Goal: Task Accomplishment & Management: Complete application form

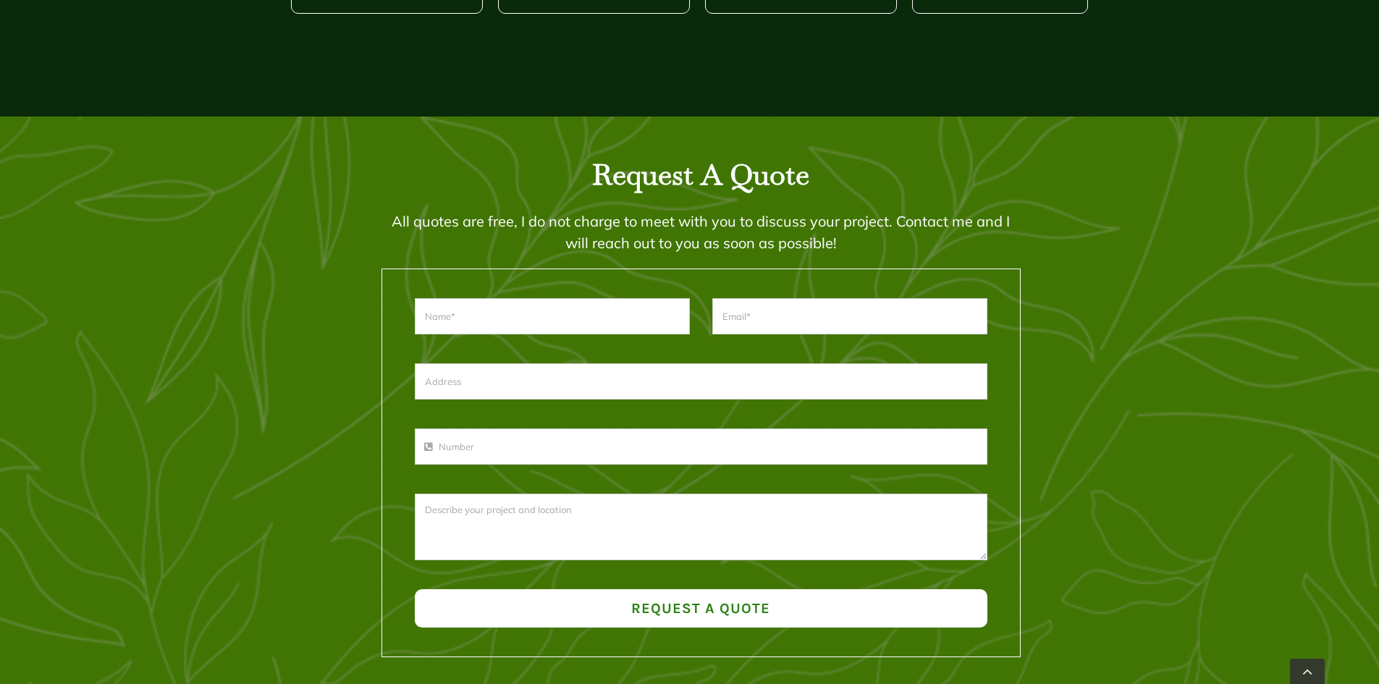
scroll to position [1886, 0]
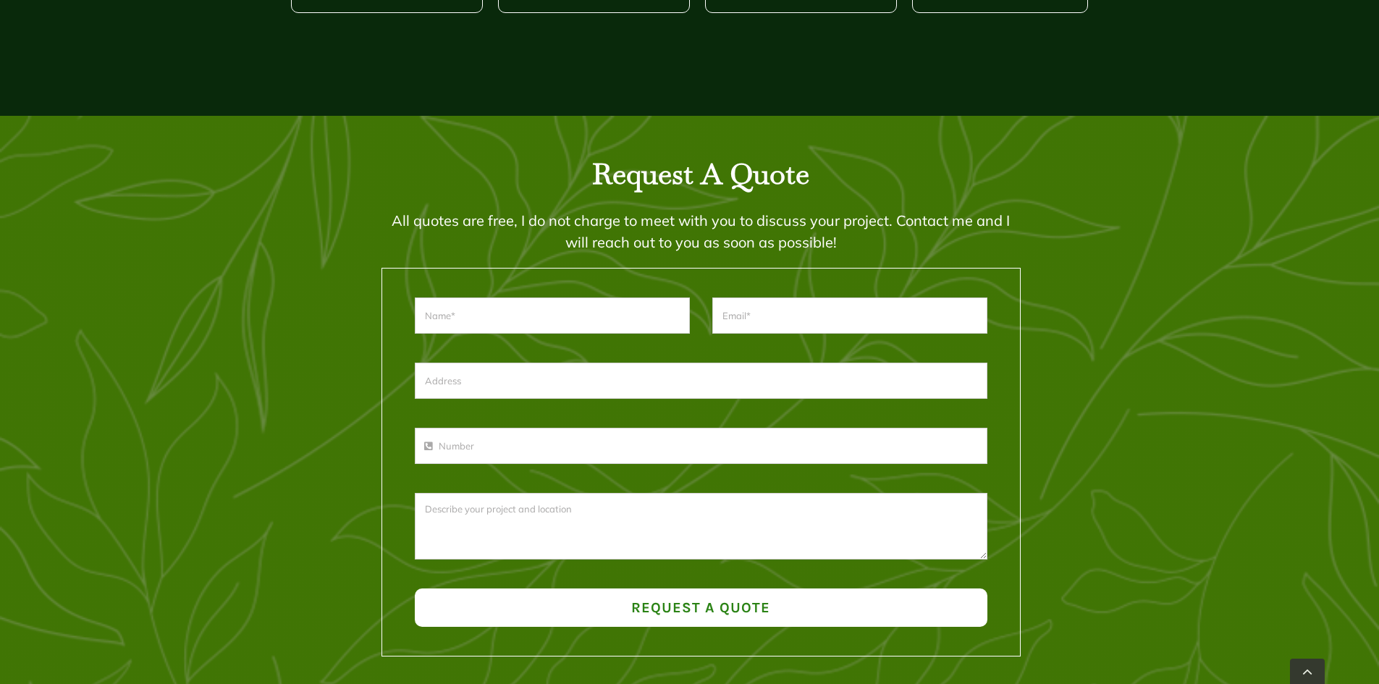
click at [646, 309] on input "text" at bounding box center [552, 315] width 275 height 36
type input "[PERSON_NAME]"
type input "[EMAIL_ADDRESS][DOMAIN_NAME]"
type input "[STREET_ADDRESS]"
drag, startPoint x: 552, startPoint y: 387, endPoint x: 346, endPoint y: 385, distance: 205.6
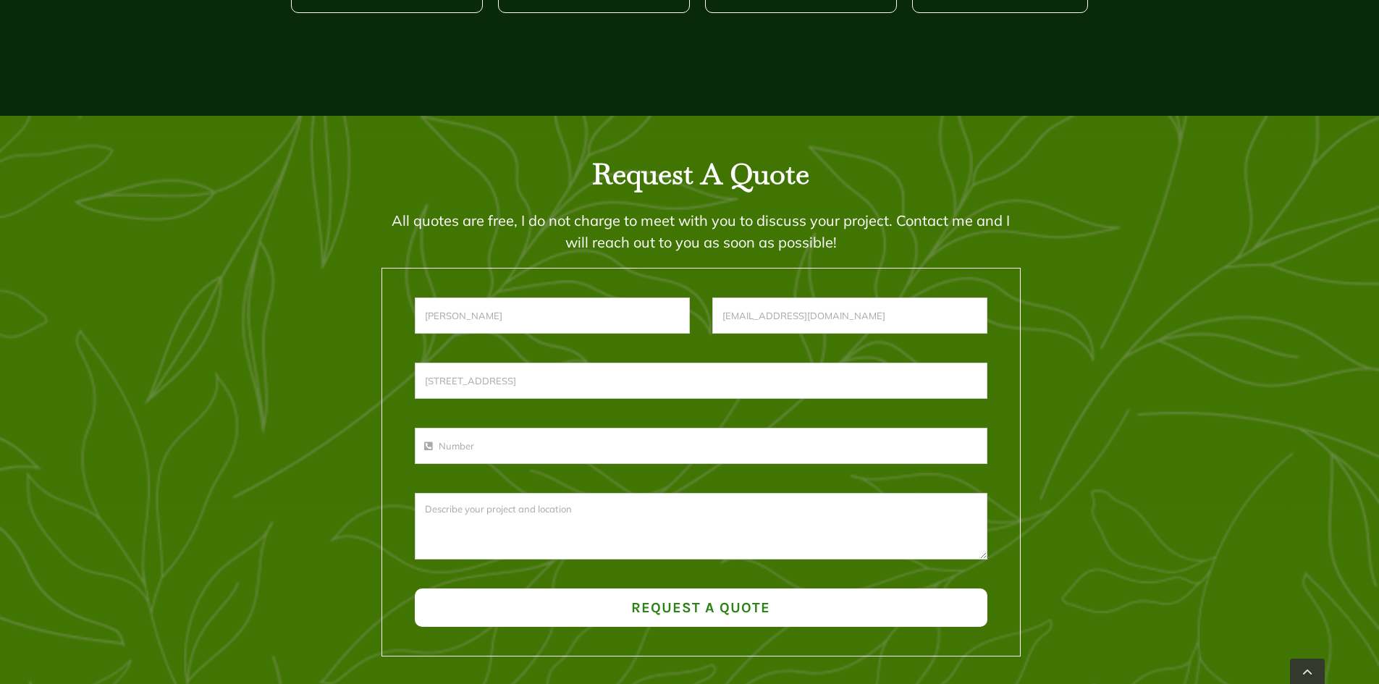
click at [346, 385] on div "Request A Quote All quotes are free, I do not charge to meet with you to discus…" at bounding box center [690, 404] width 828 height 505
click at [622, 442] on input "phone-number" at bounding box center [701, 446] width 573 height 36
type input "7328018377"
click at [608, 526] on textarea at bounding box center [701, 526] width 573 height 67
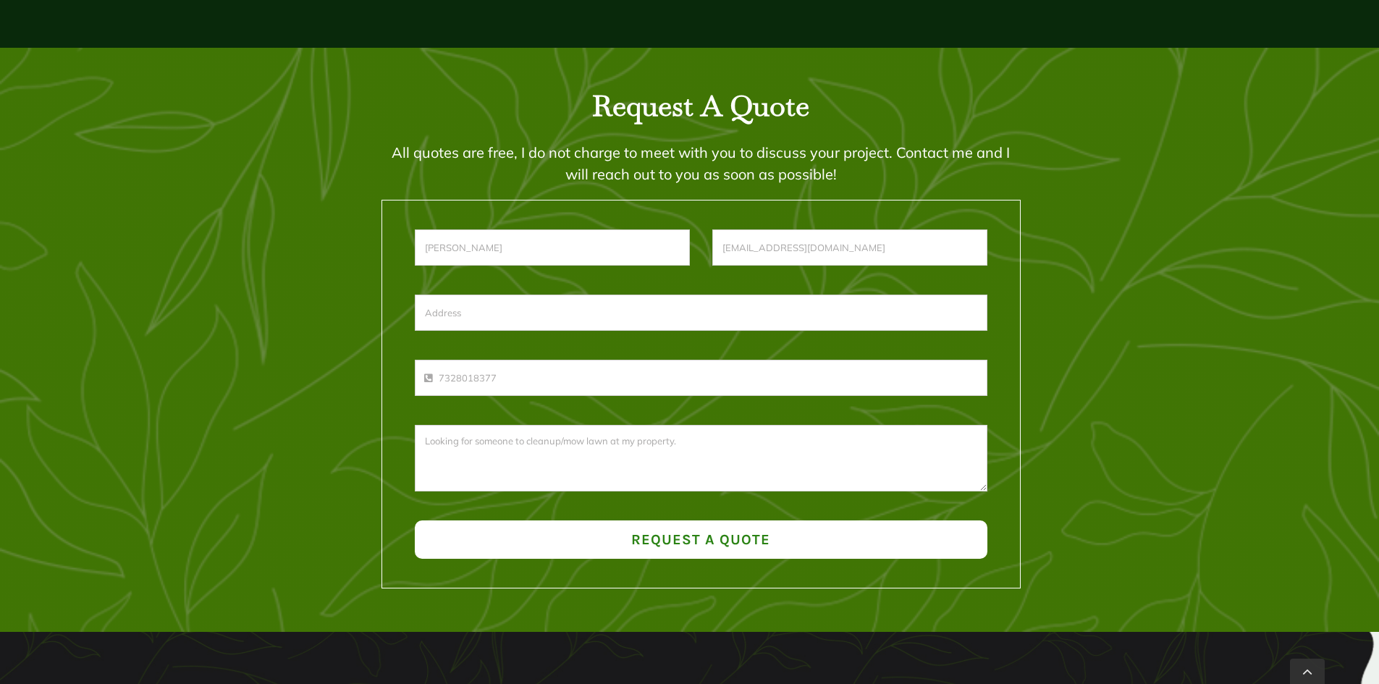
scroll to position [1955, 0]
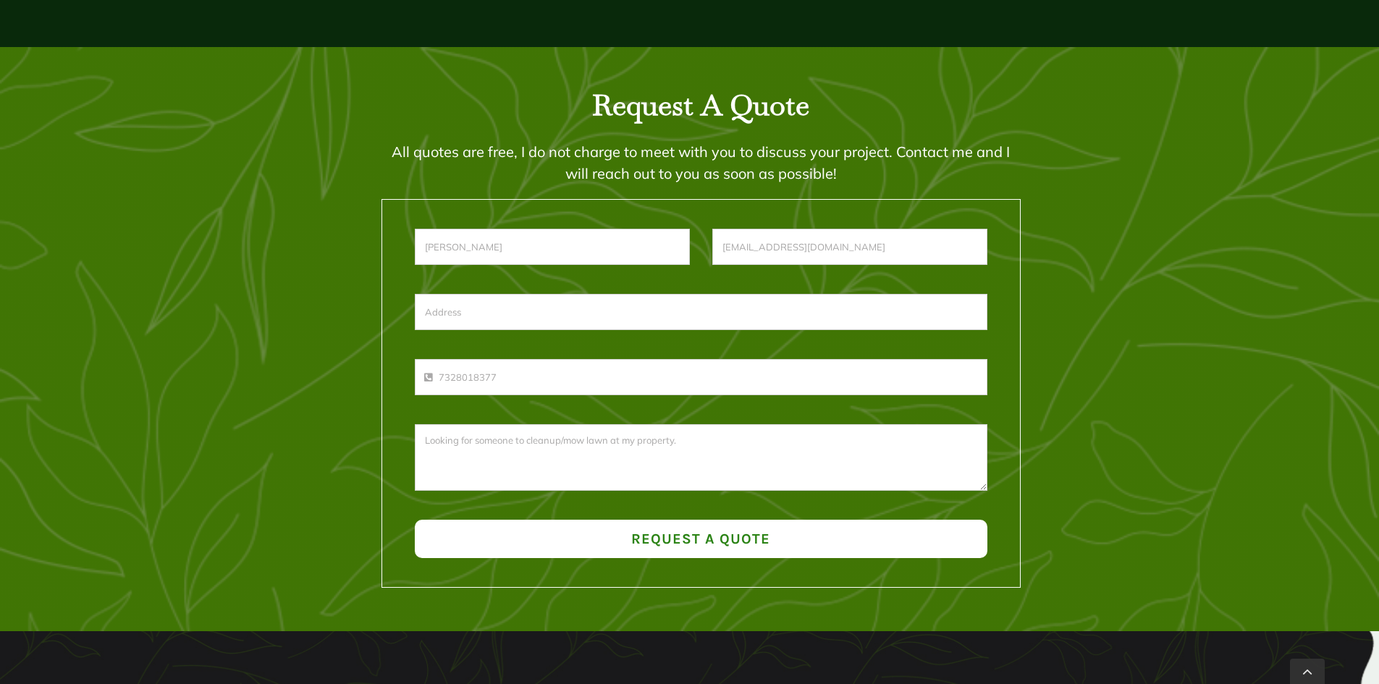
type textarea "Looking for someone to cleanup/mow lawn at my property."
click at [603, 316] on input "text" at bounding box center [701, 312] width 573 height 36
type input "[STREET_ADDRESS]"
click at [613, 546] on button "Request a Quote" at bounding box center [701, 539] width 573 height 38
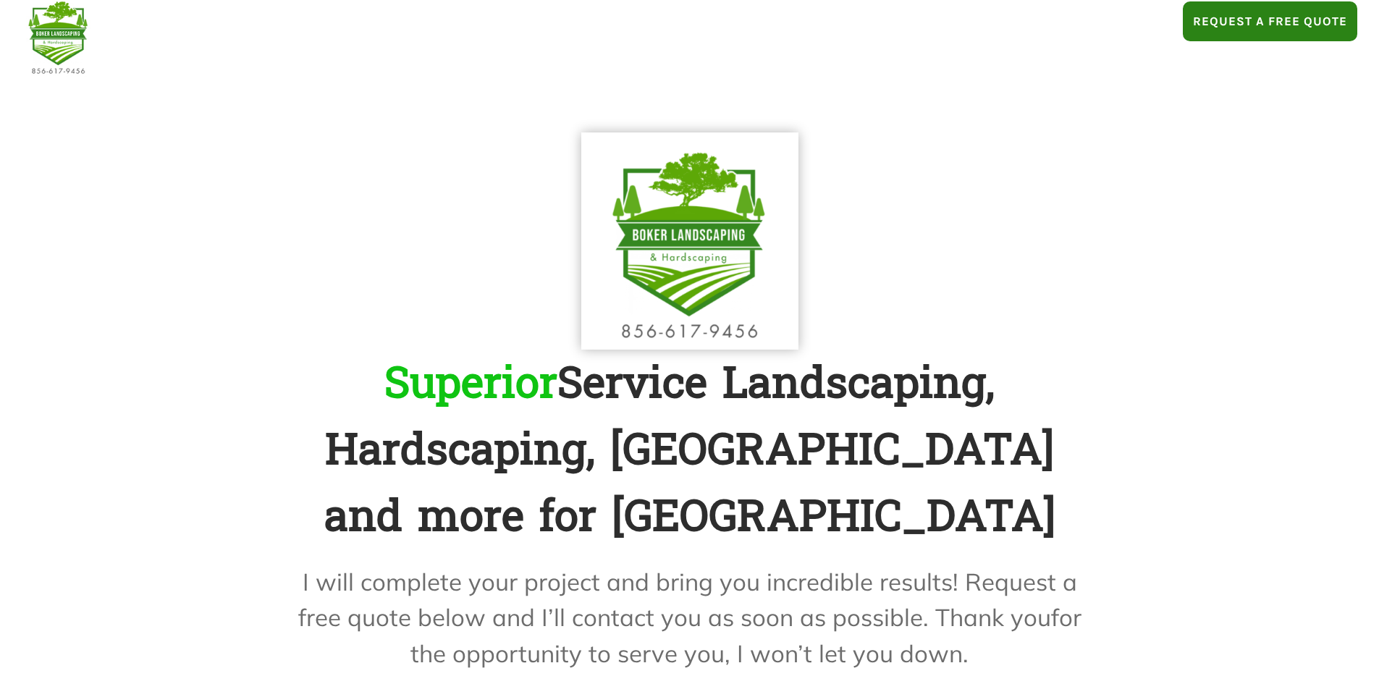
scroll to position [0, 0]
